Goal: Task Accomplishment & Management: Manage account settings

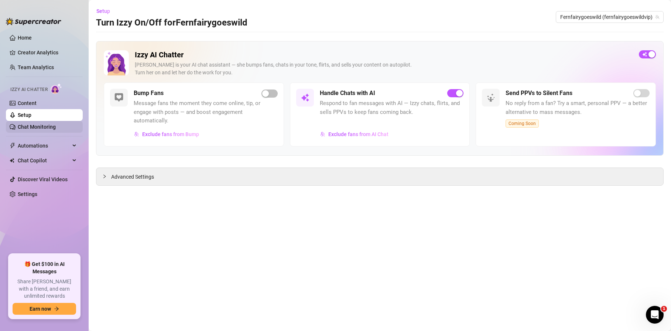
click at [32, 124] on link "Chat Monitoring" at bounding box center [37, 127] width 38 height 6
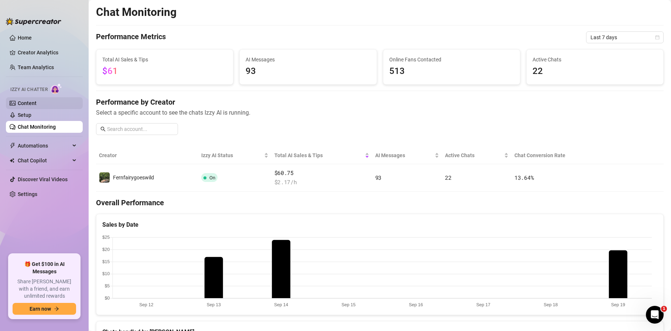
click at [31, 102] on link "Content" at bounding box center [27, 103] width 19 height 6
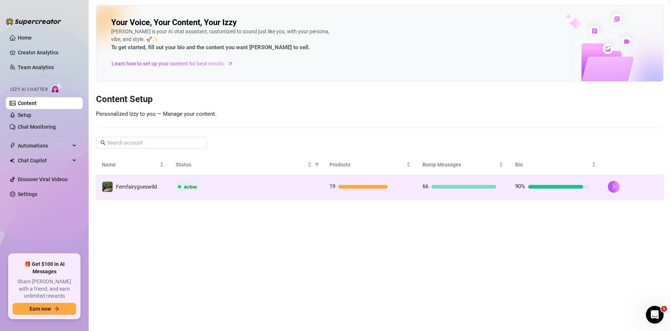
click at [149, 183] on div "Fernfairygoeswild" at bounding box center [136, 187] width 41 height 8
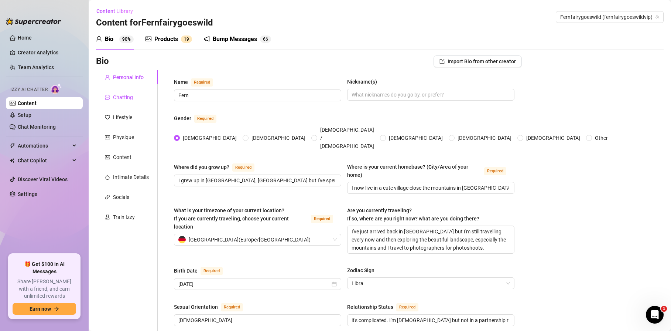
click at [120, 100] on div "Chatting" at bounding box center [123, 97] width 20 height 8
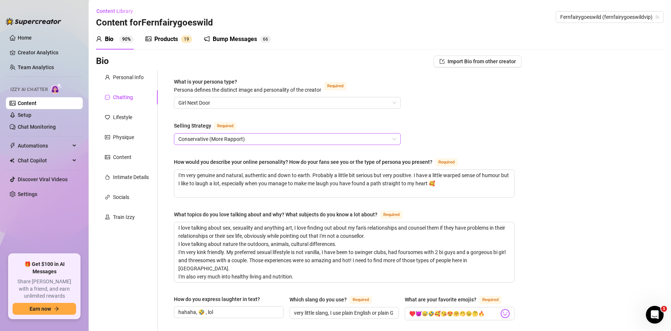
click at [395, 138] on div "Conservative (More Rapport)" at bounding box center [287, 139] width 227 height 12
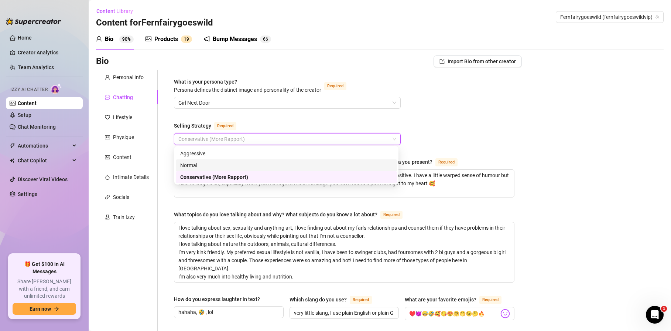
click at [223, 166] on div "Normal" at bounding box center [286, 165] width 212 height 8
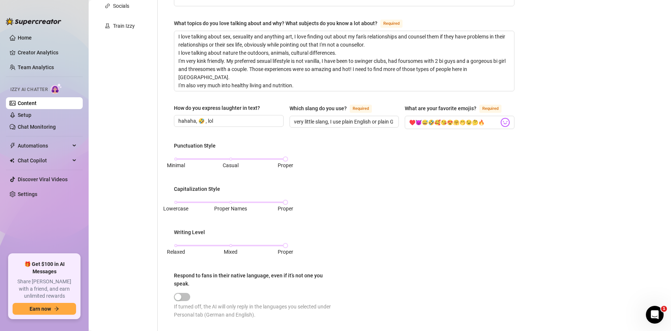
scroll to position [395, 0]
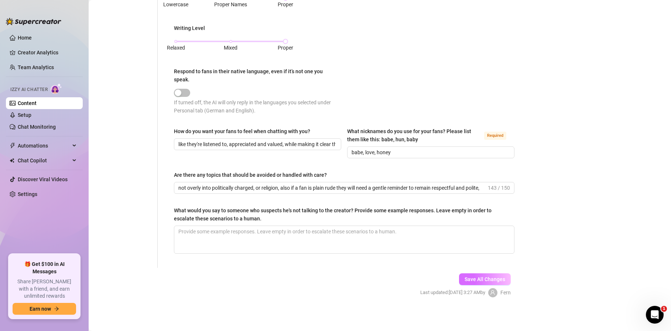
click at [487, 283] on button "Save All Changes" at bounding box center [485, 279] width 52 height 12
